Goal: Task Accomplishment & Management: Use online tool/utility

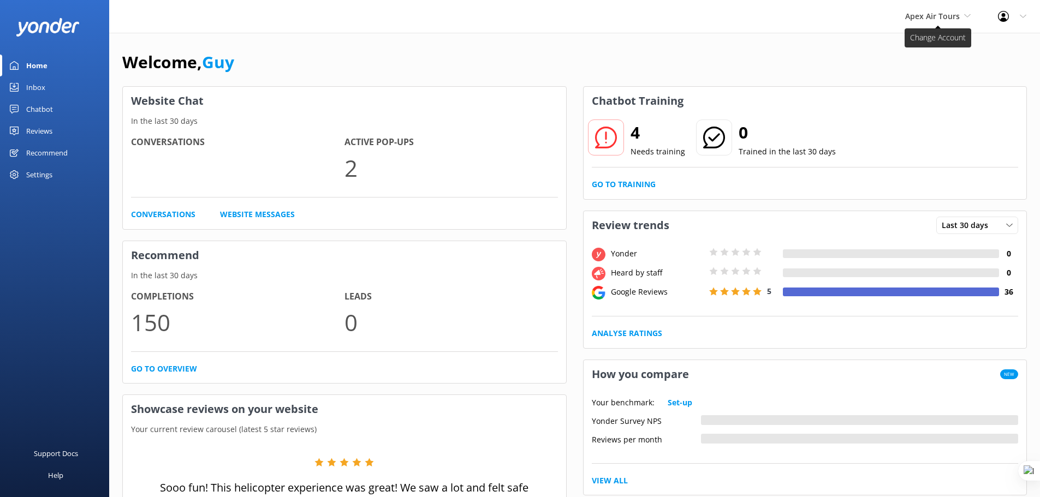
click at [953, 20] on span "Apex Air Tours" at bounding box center [932, 16] width 55 height 10
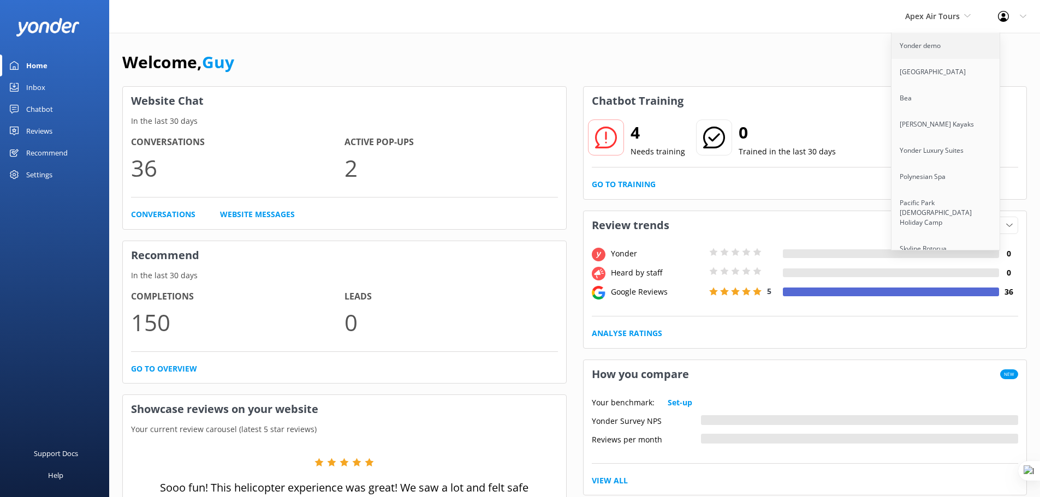
click at [937, 45] on link "Yonder demo" at bounding box center [946, 46] width 109 height 26
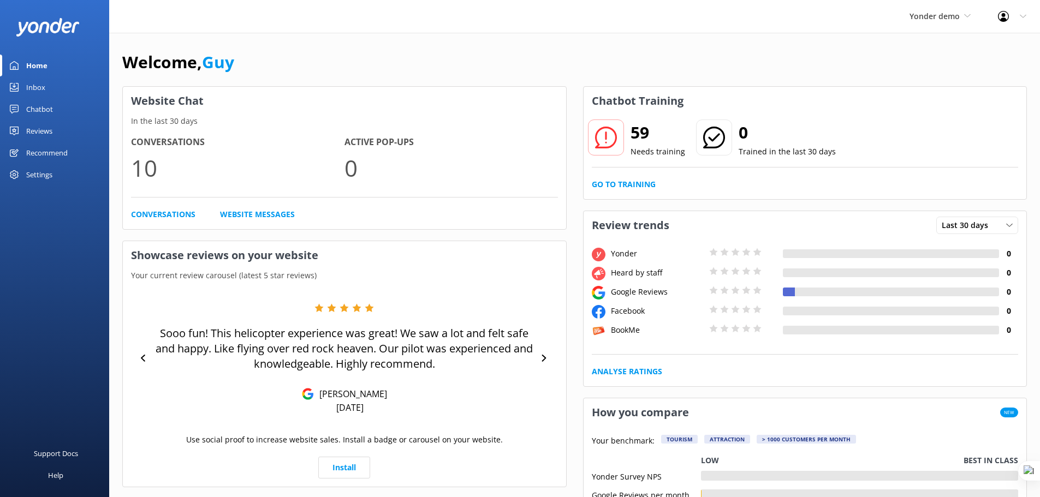
click at [40, 86] on div "Inbox" at bounding box center [35, 87] width 19 height 22
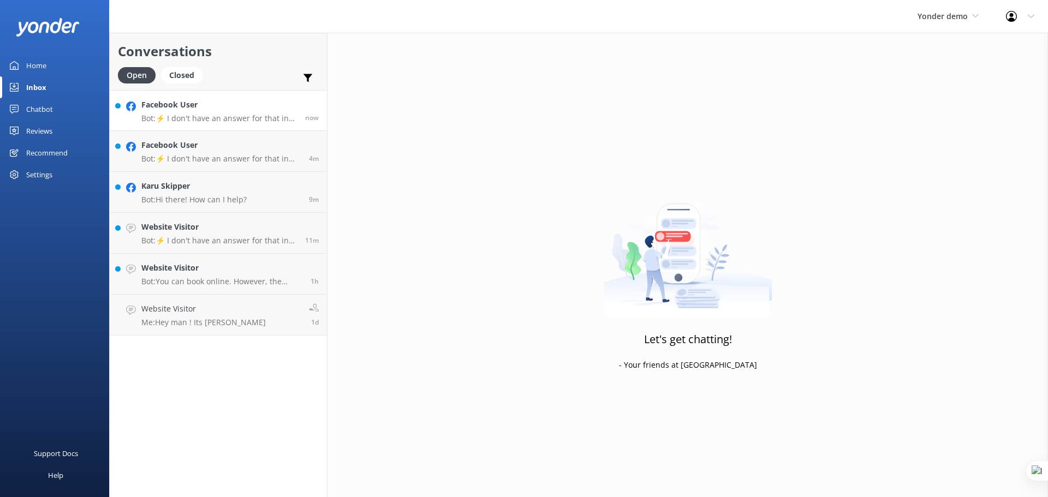
click at [200, 112] on div "Facebook User Bot: ⚡ I don't have an answer for that in my knowledge base. Plea…" at bounding box center [219, 110] width 156 height 23
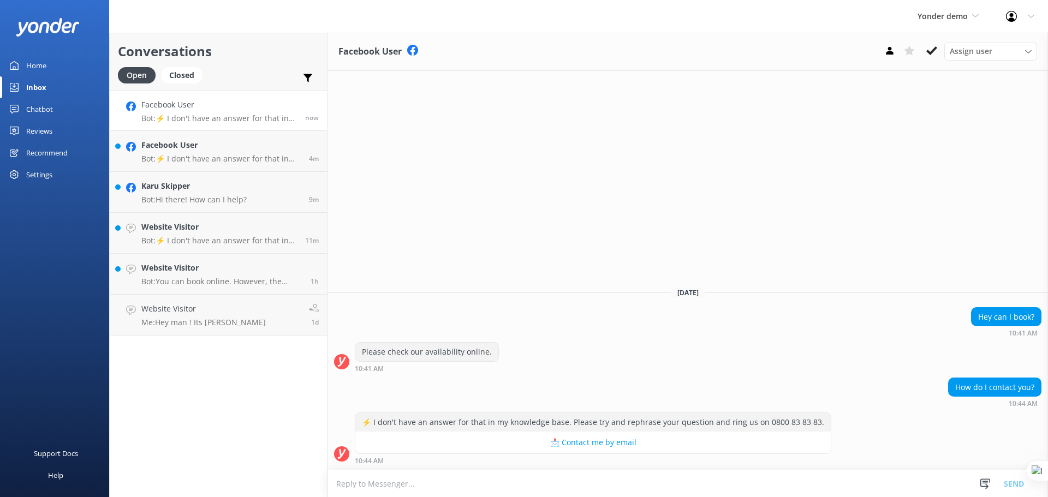
click at [41, 108] on div "Chatbot" at bounding box center [39, 109] width 27 height 22
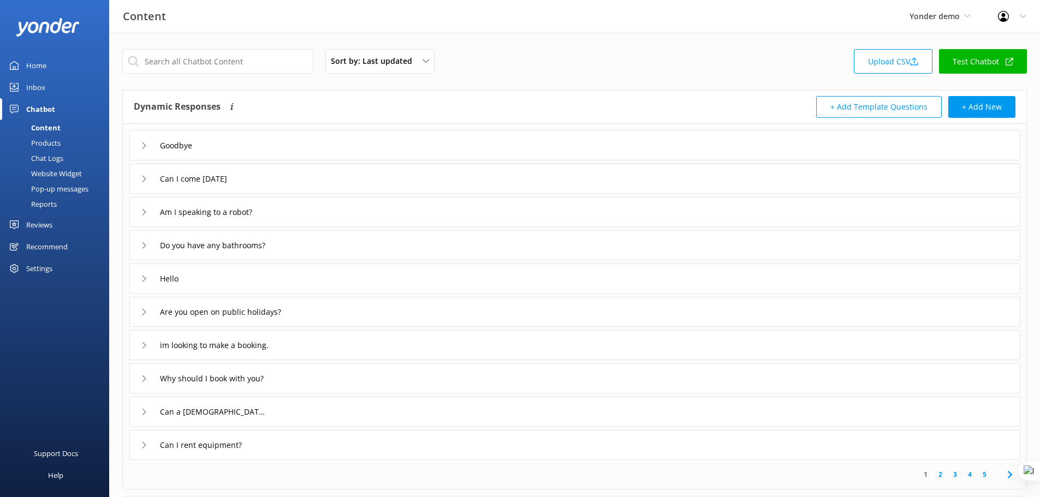
click at [307, 187] on div "Can I come [DATE]" at bounding box center [574, 179] width 890 height 30
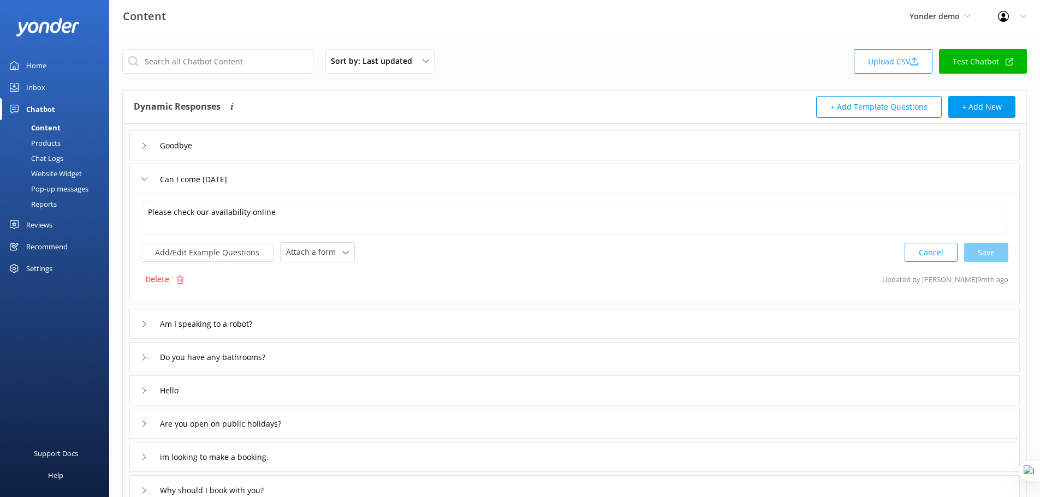
click at [506, 320] on div "Am I speaking to a robot?" at bounding box center [574, 324] width 890 height 30
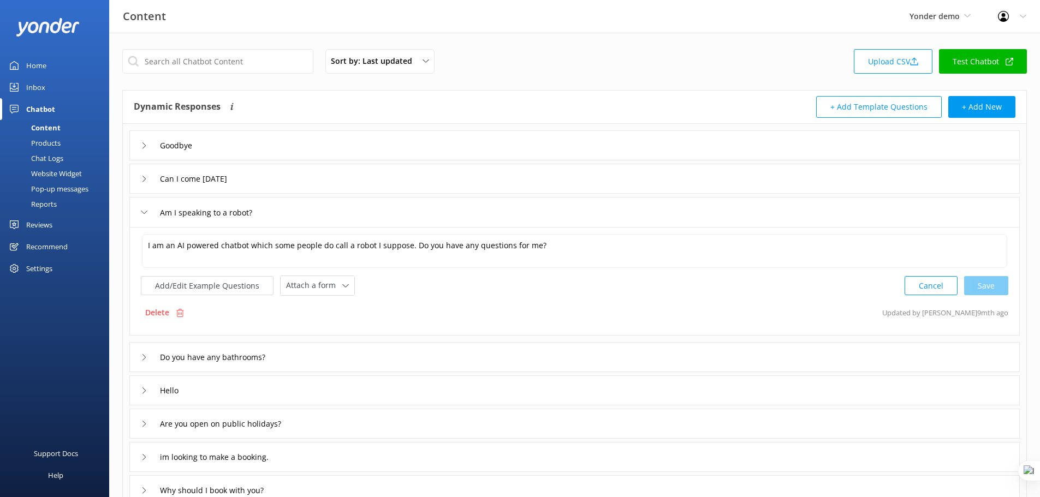
click at [361, 356] on div "Do you have any bathrooms?" at bounding box center [574, 357] width 890 height 30
